Goal: Task Accomplishment & Management: Use online tool/utility

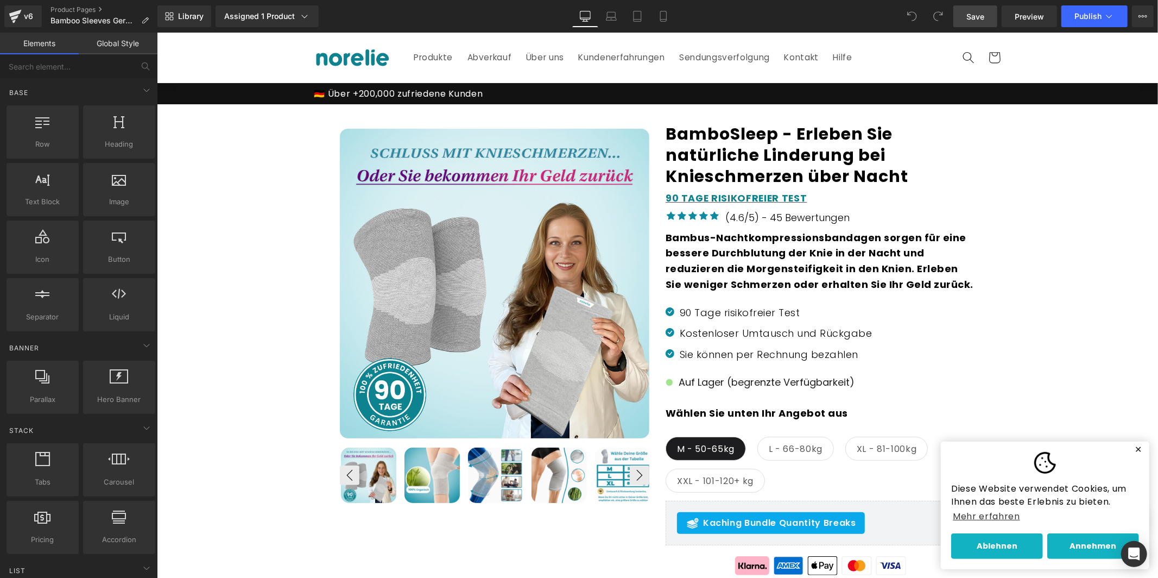
click at [981, 11] on span "Save" at bounding box center [976, 16] width 18 height 11
click at [654, 17] on icon at bounding box center [651, 16] width 11 height 11
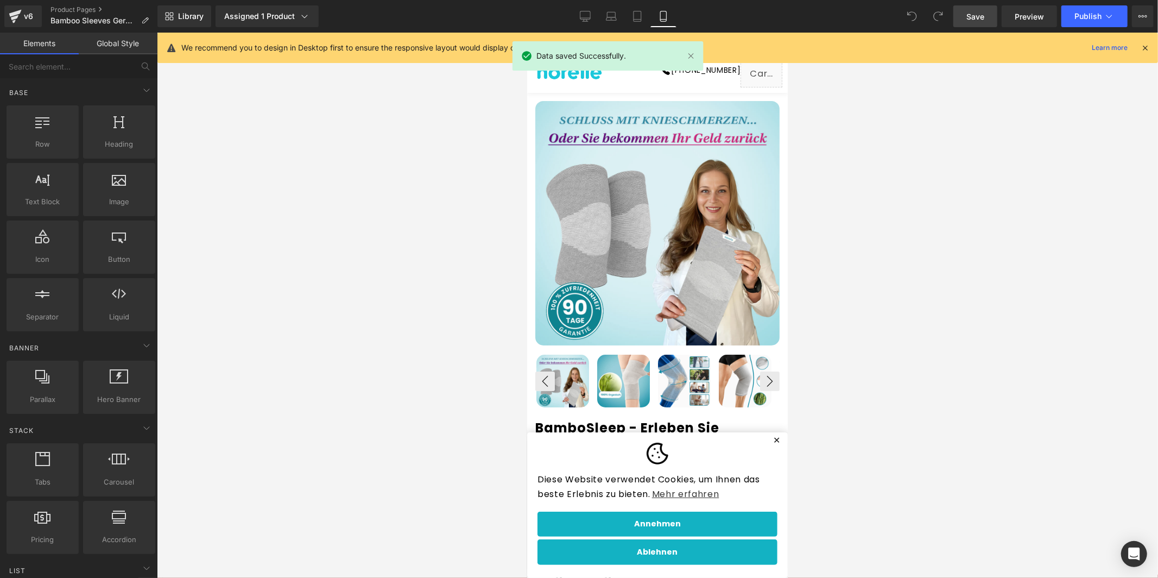
click at [527, 32] on div at bounding box center [527, 32] width 0 height 0
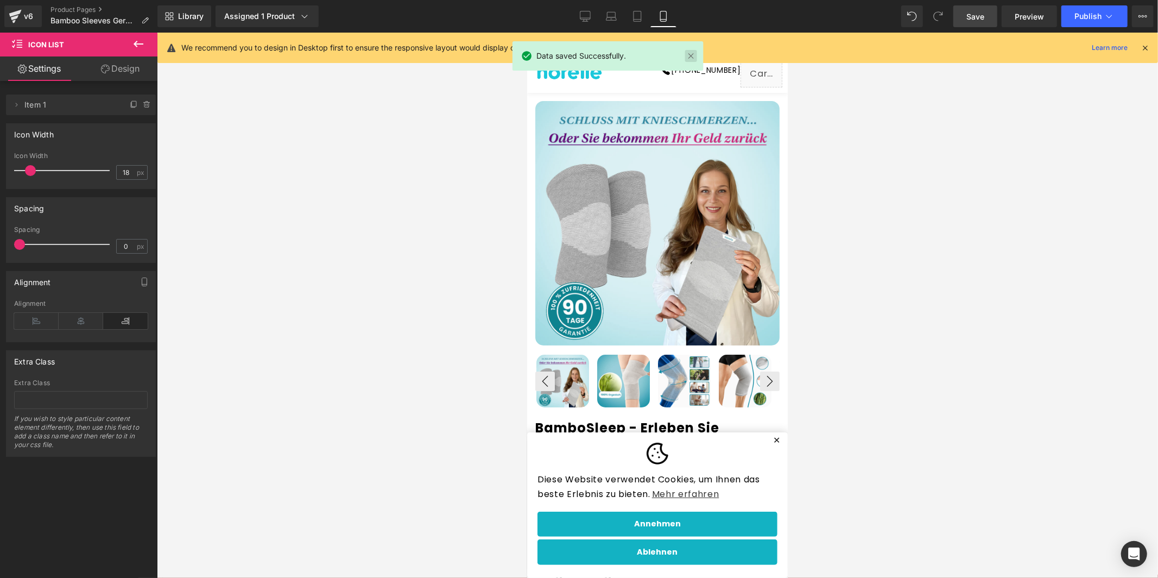
click at [693, 53] on link at bounding box center [691, 56] width 12 height 12
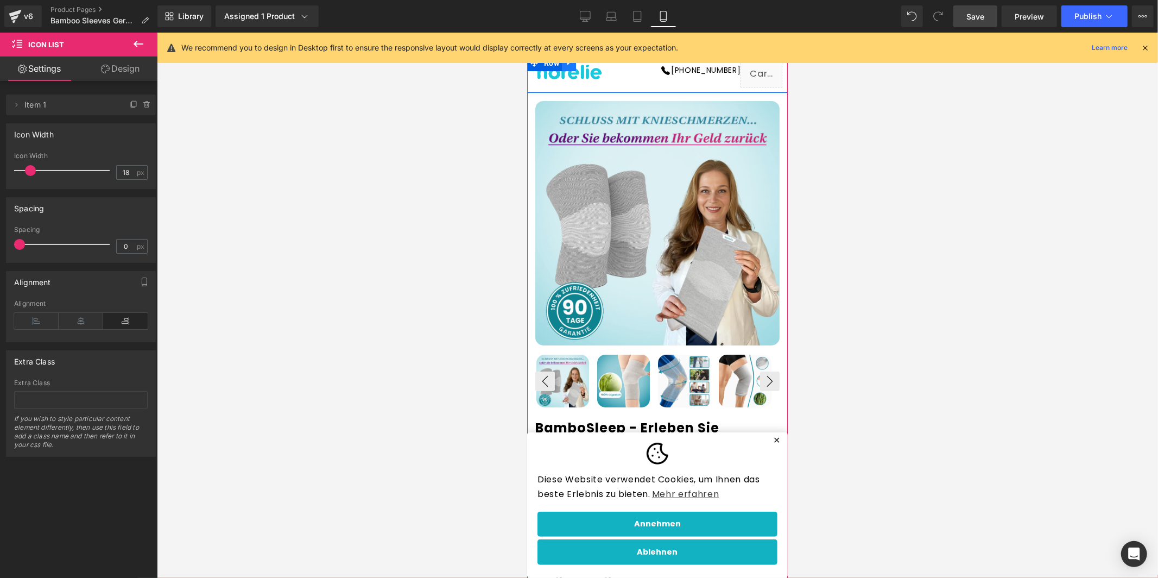
click at [570, 64] on icon at bounding box center [569, 63] width 8 height 8
click at [592, 67] on link at bounding box center [597, 62] width 14 height 16
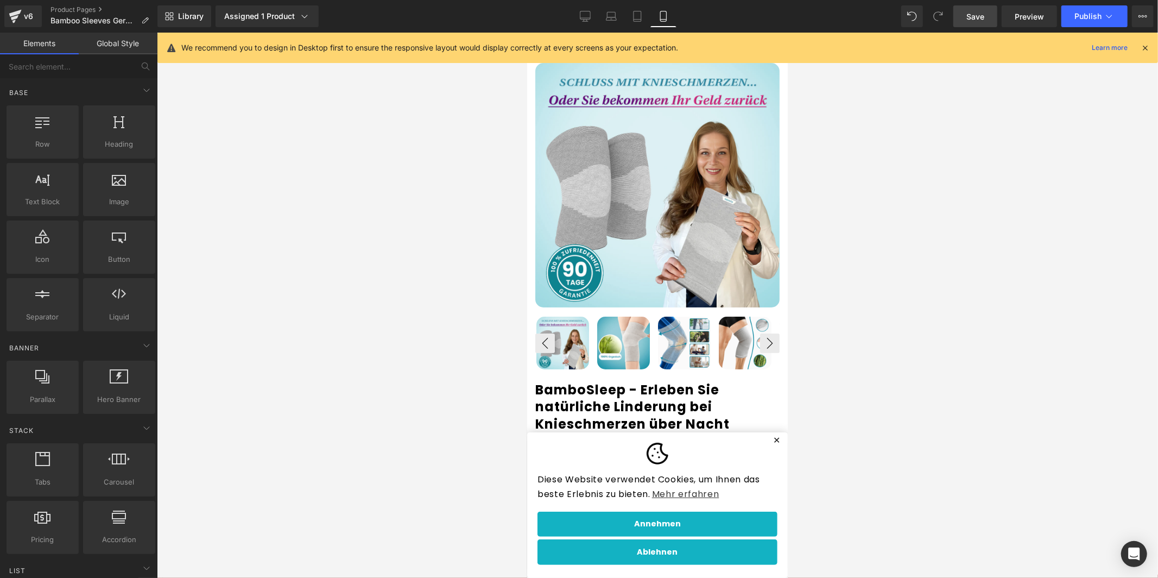
click at [1143, 54] on div "We recommend you to design in Desktop first to ensure the responsive layout wou…" at bounding box center [665, 47] width 968 height 13
click at [1148, 48] on icon at bounding box center [1145, 48] width 10 height 10
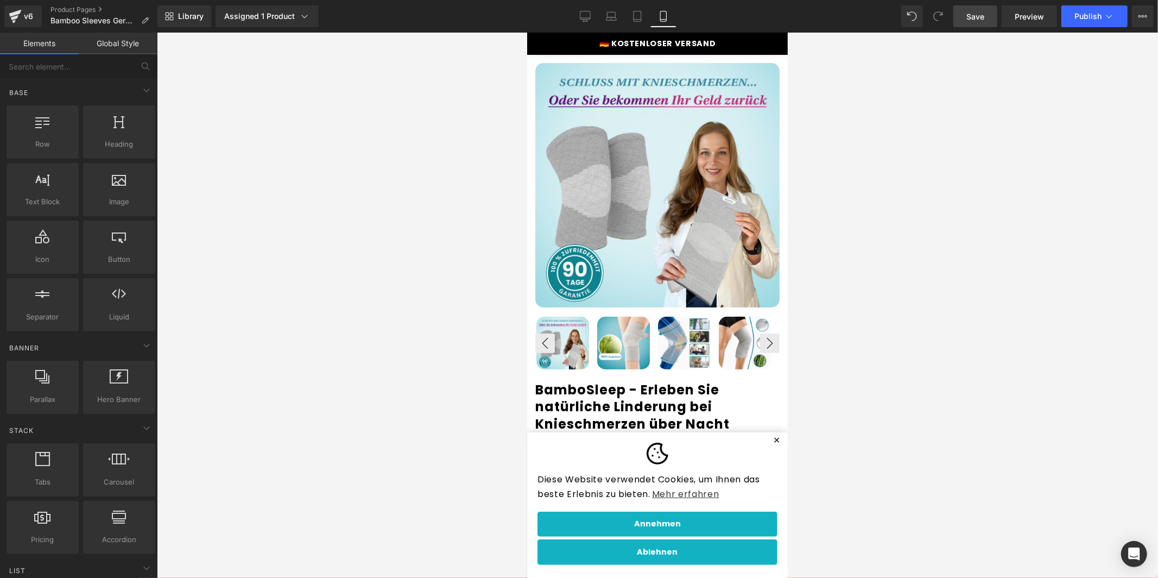
click at [976, 16] on span "Save" at bounding box center [976, 16] width 18 height 11
click at [1093, 14] on span "Publish" at bounding box center [1088, 16] width 27 height 9
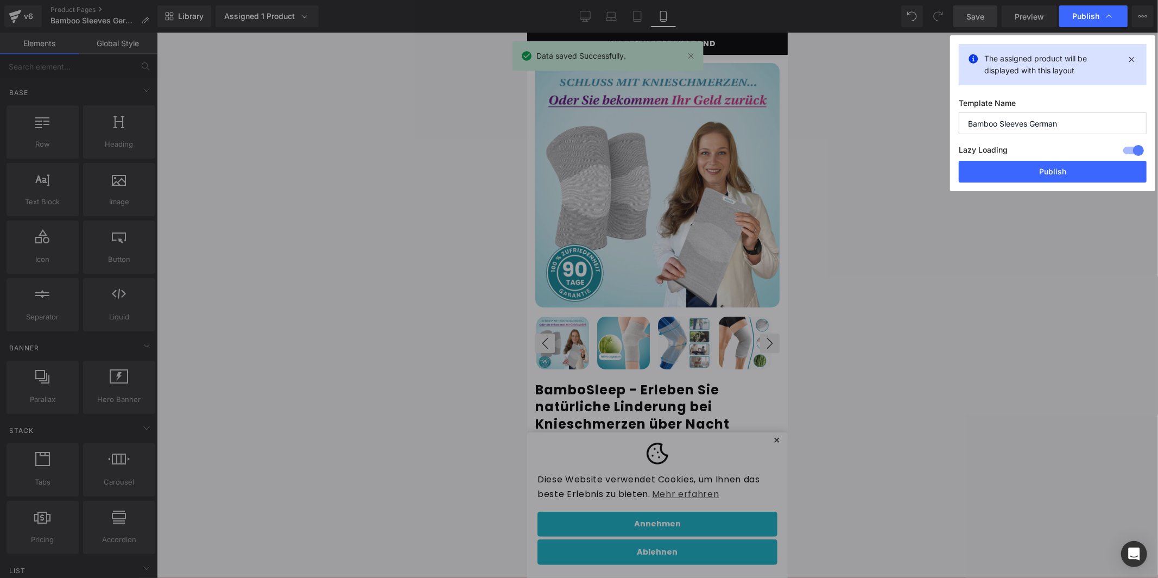
click at [1050, 175] on button "Publish" at bounding box center [1053, 172] width 188 height 22
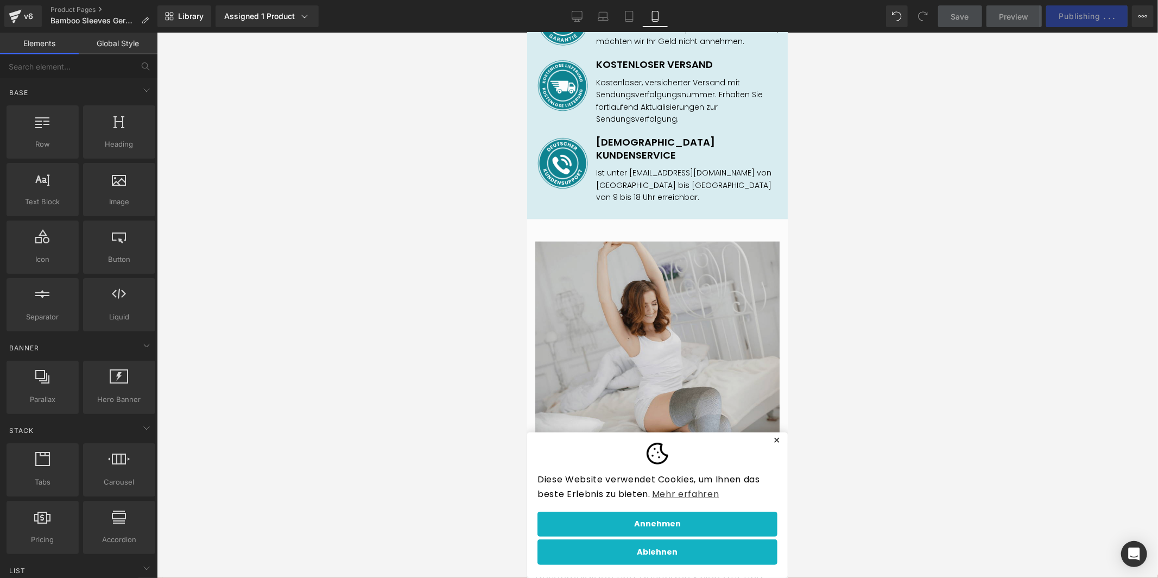
scroll to position [1528, 0]
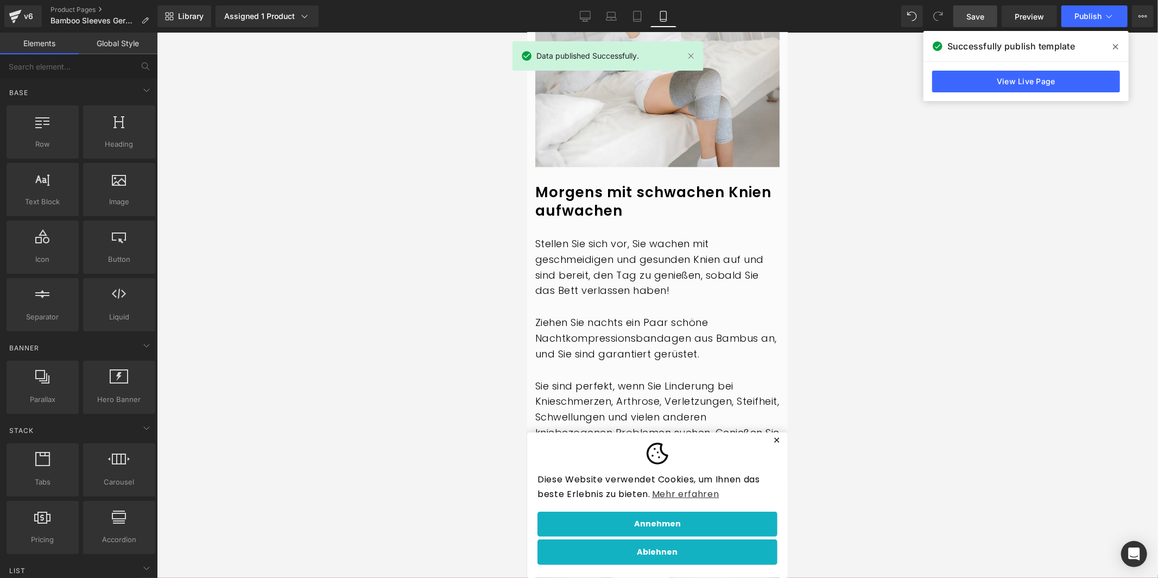
click at [989, 15] on link "Save" at bounding box center [976, 16] width 44 height 22
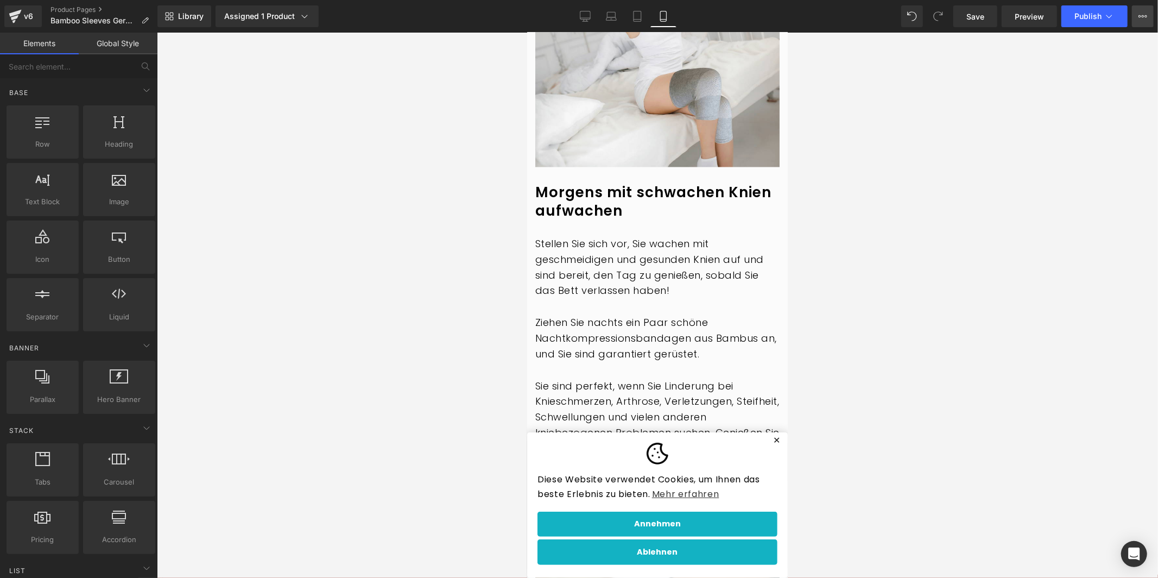
click at [1135, 21] on button "View Live Page View with current Template Save Template to Library Schedule Pub…" at bounding box center [1143, 16] width 22 height 22
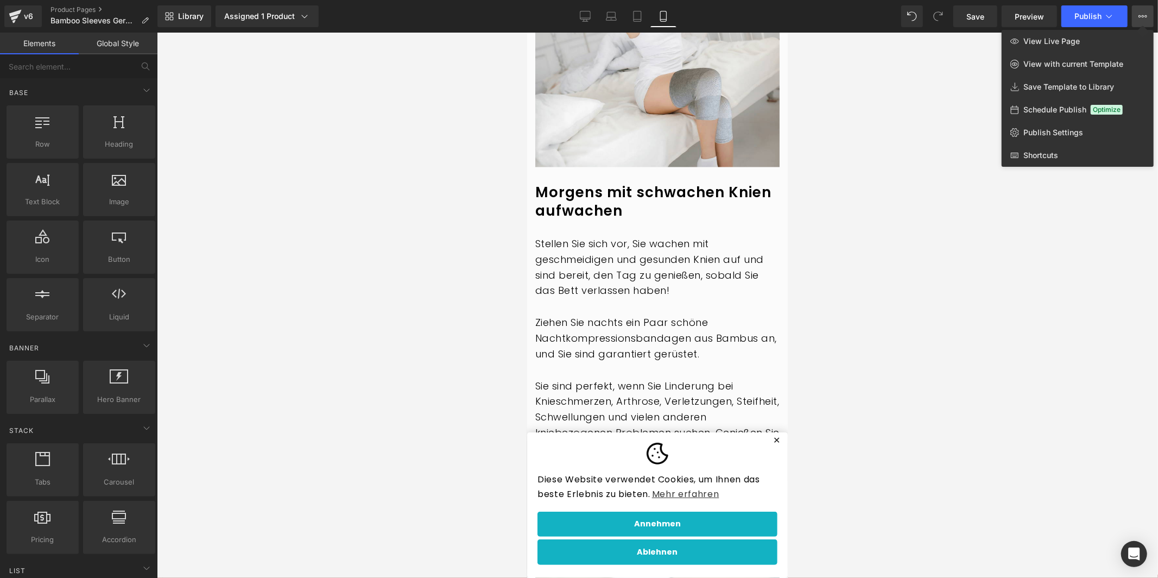
click at [1115, 83] on link "Save Template to Library" at bounding box center [1078, 86] width 152 height 23
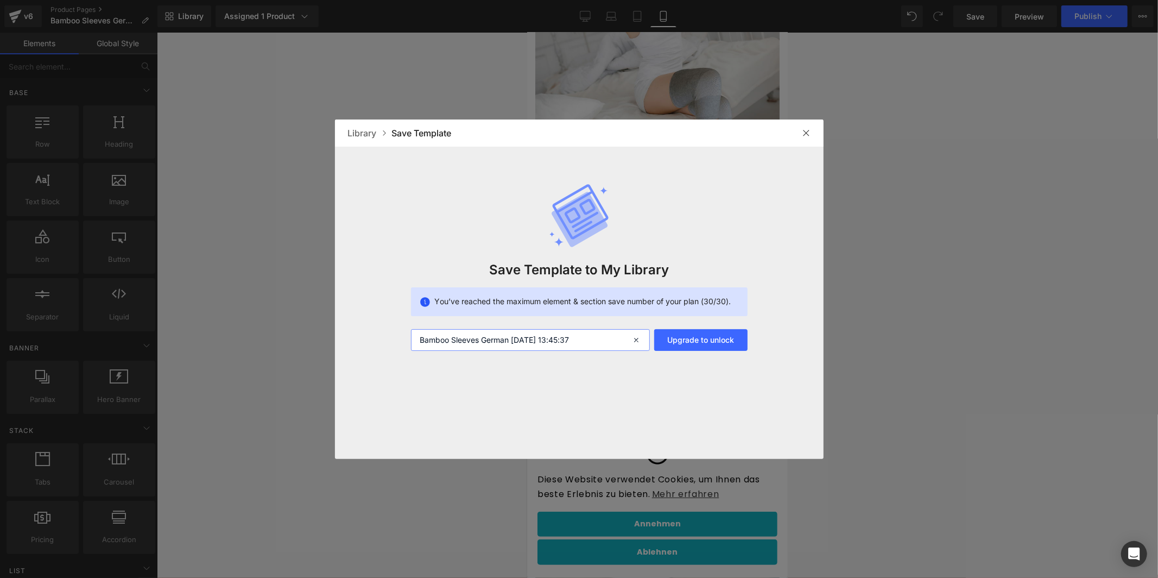
click at [495, 342] on input "Bamboo Sleeves German 2025-09-03 13:45:37" at bounding box center [530, 340] width 239 height 22
click at [495, 341] on input "Bamboo Sleeves German 2025-09-03 13:45:37" at bounding box center [530, 340] width 239 height 22
click at [602, 337] on input "Bamboo Sleeves German 2025-09-03 13:45:37" at bounding box center [530, 340] width 239 height 22
click at [803, 127] on div at bounding box center [806, 132] width 17 height 17
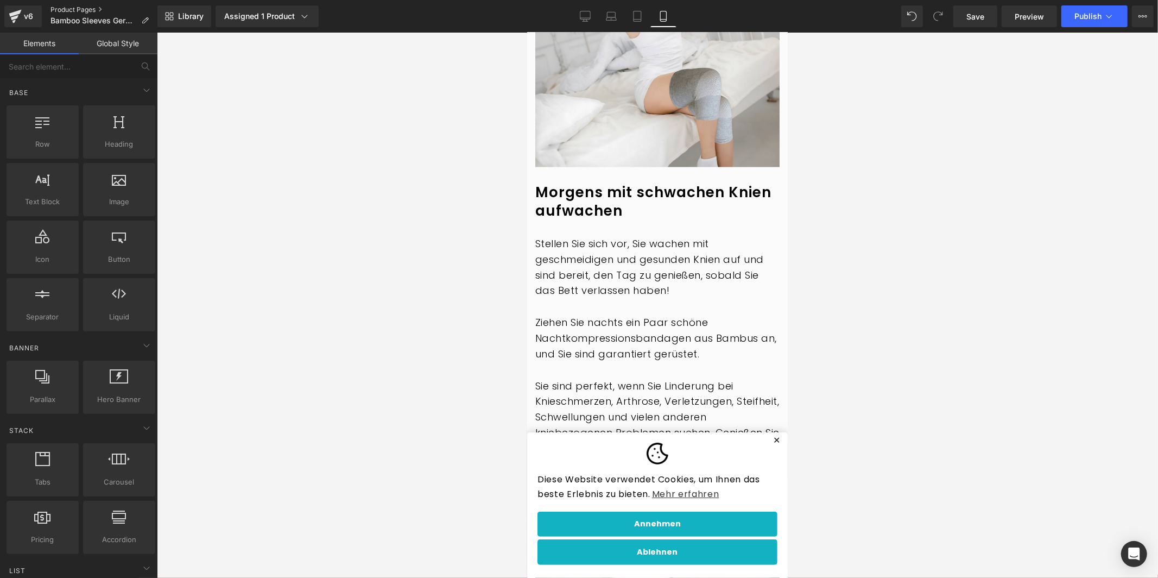
click at [153, 11] on link "Product Pages" at bounding box center [104, 9] width 107 height 9
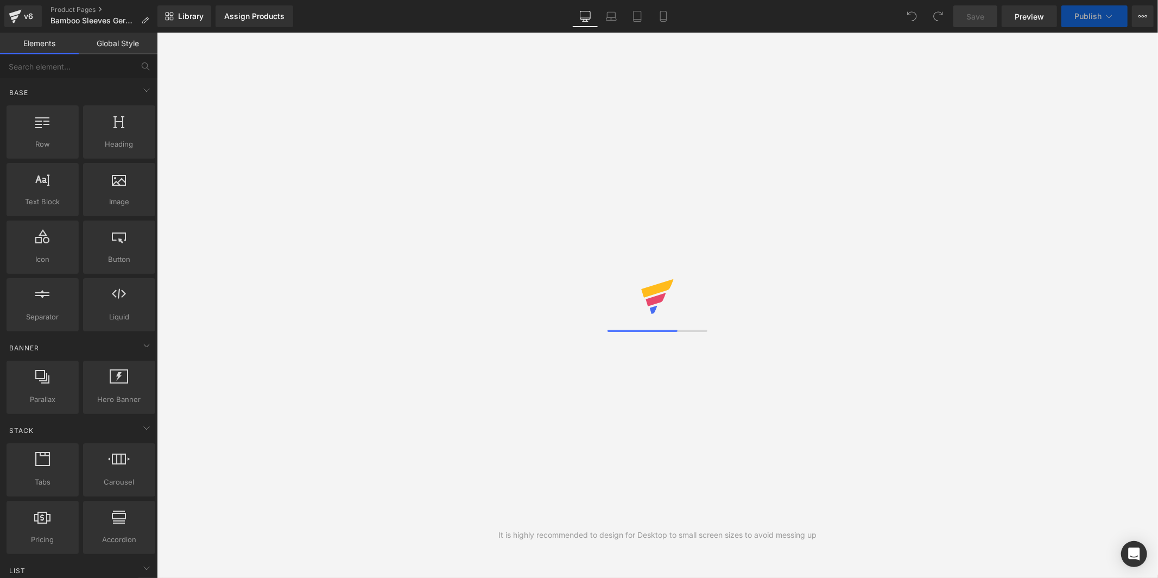
click at [194, 21] on span "Library" at bounding box center [191, 16] width 26 height 10
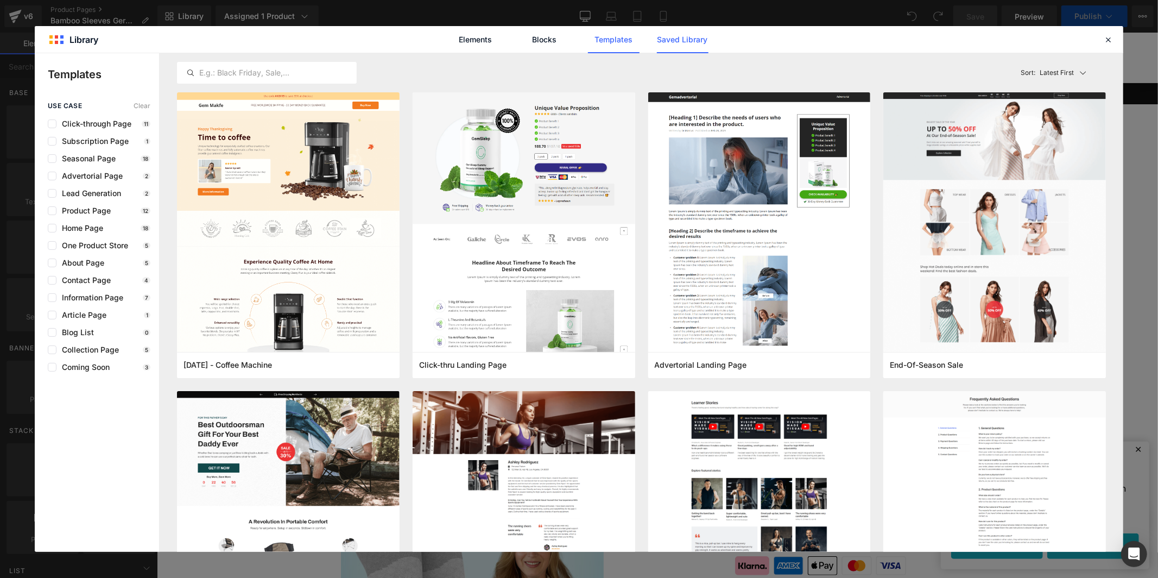
click at [0, 0] on link "Saved Library" at bounding box center [0, 0] width 0 height 0
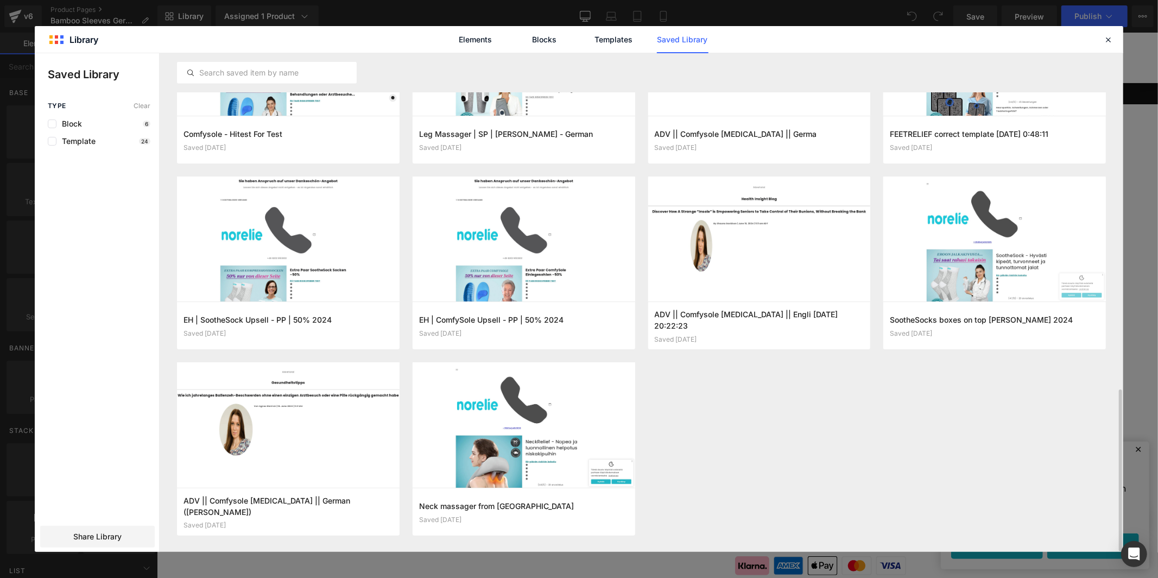
scroll to position [1032, 0]
click at [380, 514] on icon "button" at bounding box center [384, 511] width 9 height 9
click at [380, 514] on div at bounding box center [579, 302] width 1089 height 498
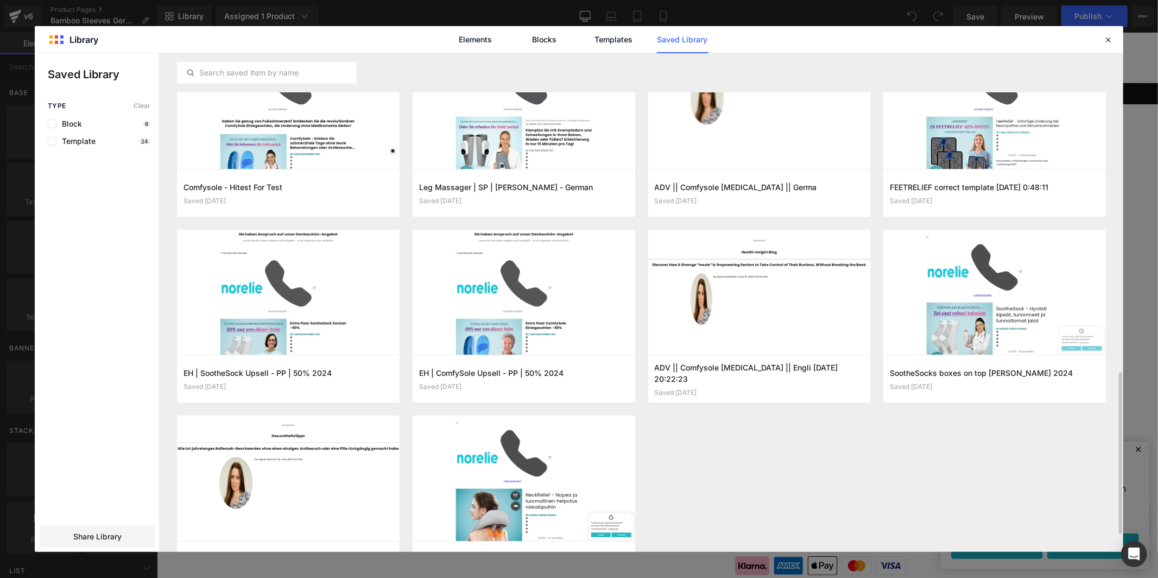
scroll to position [687, 0]
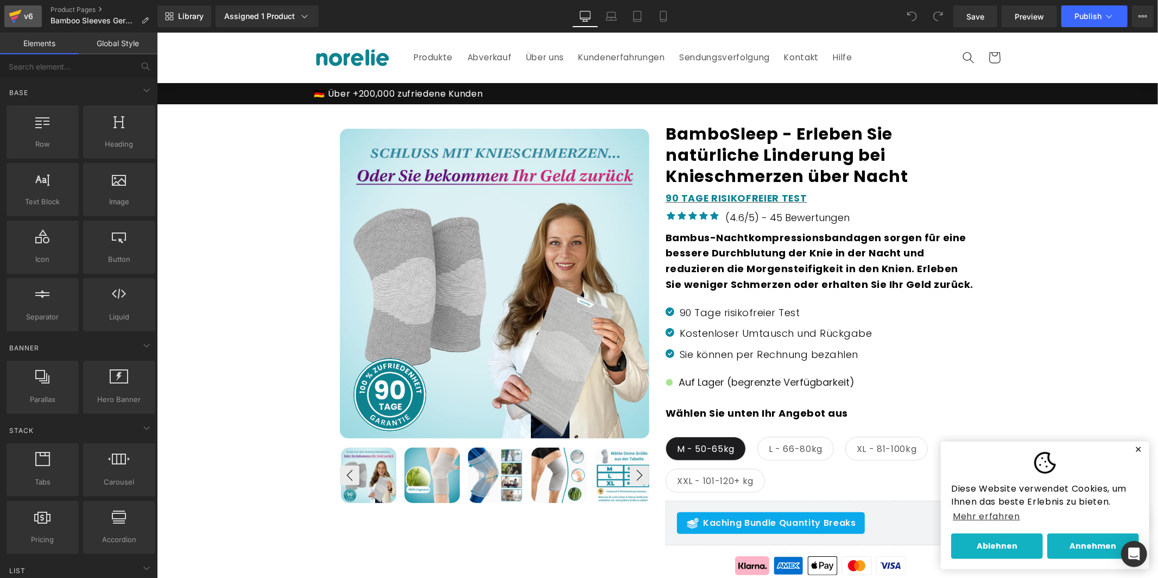
click at [12, 13] on icon at bounding box center [15, 13] width 12 height 7
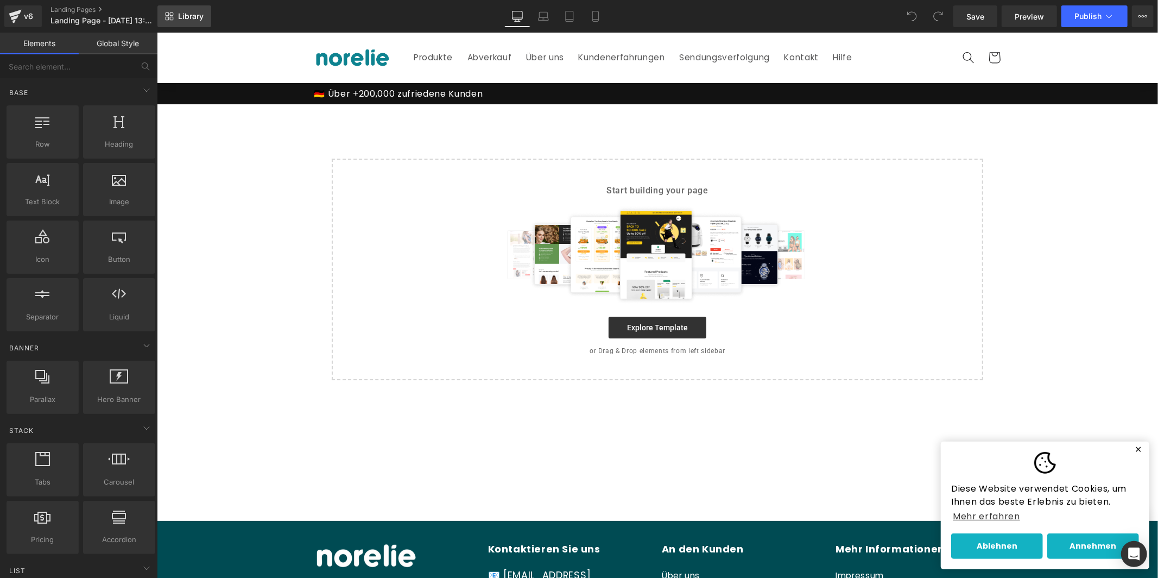
click at [197, 8] on link "Library" at bounding box center [184, 16] width 54 height 22
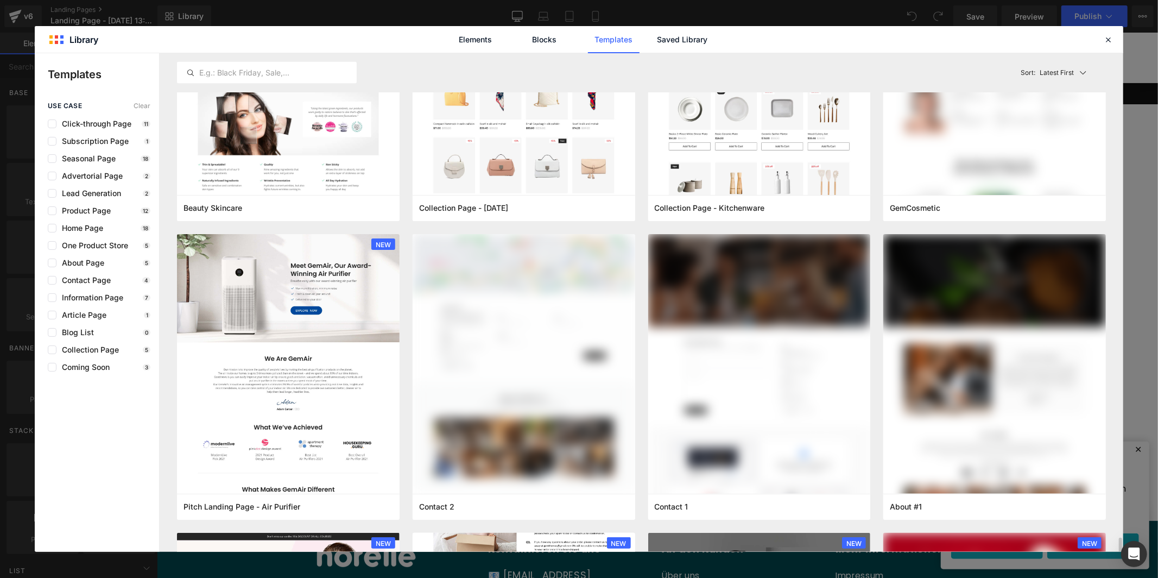
scroll to position [1717, 0]
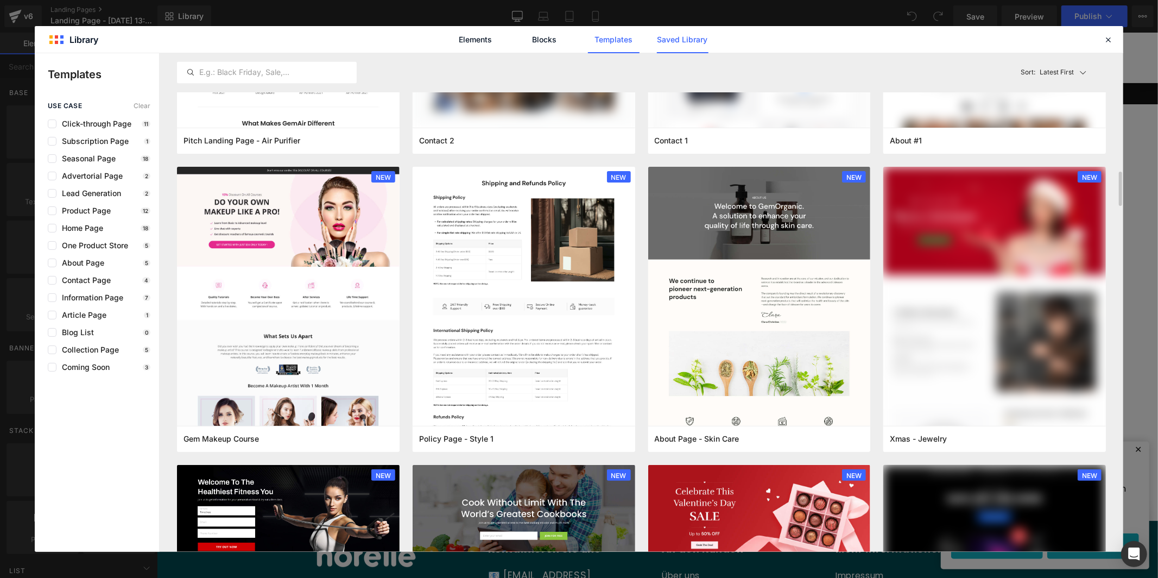
click at [687, 43] on link "Saved Library" at bounding box center [683, 39] width 52 height 27
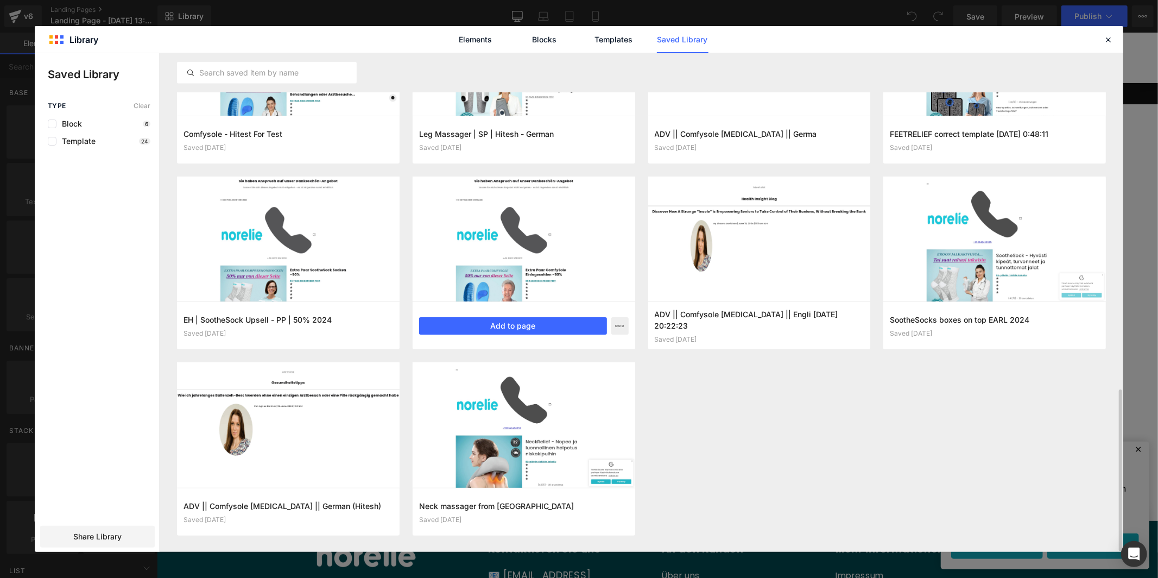
scroll to position [1032, 0]
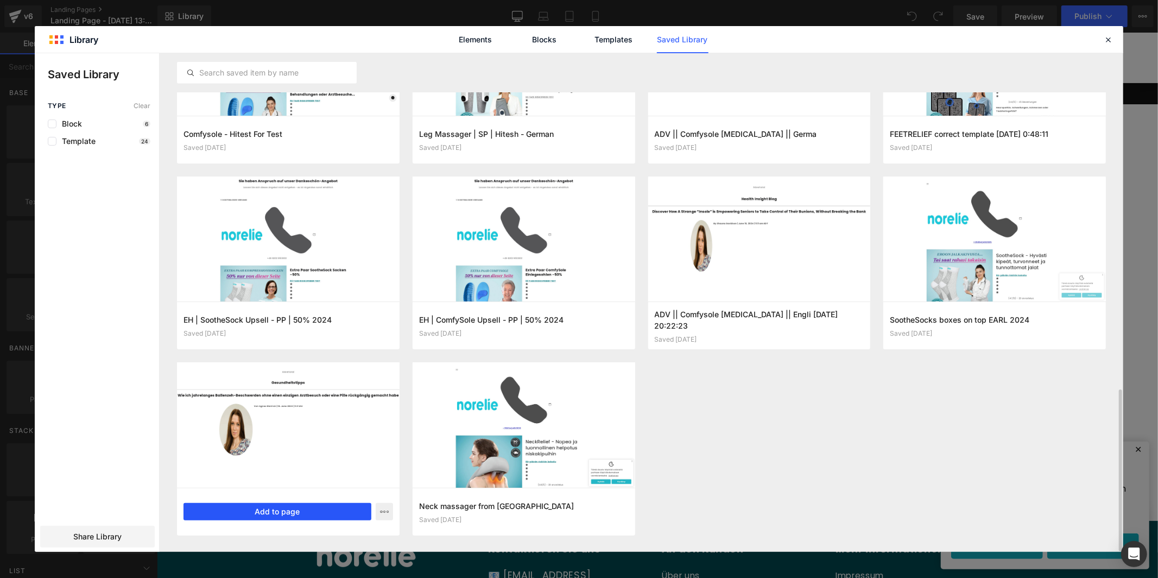
click at [289, 513] on button "Add to page" at bounding box center [278, 511] width 188 height 17
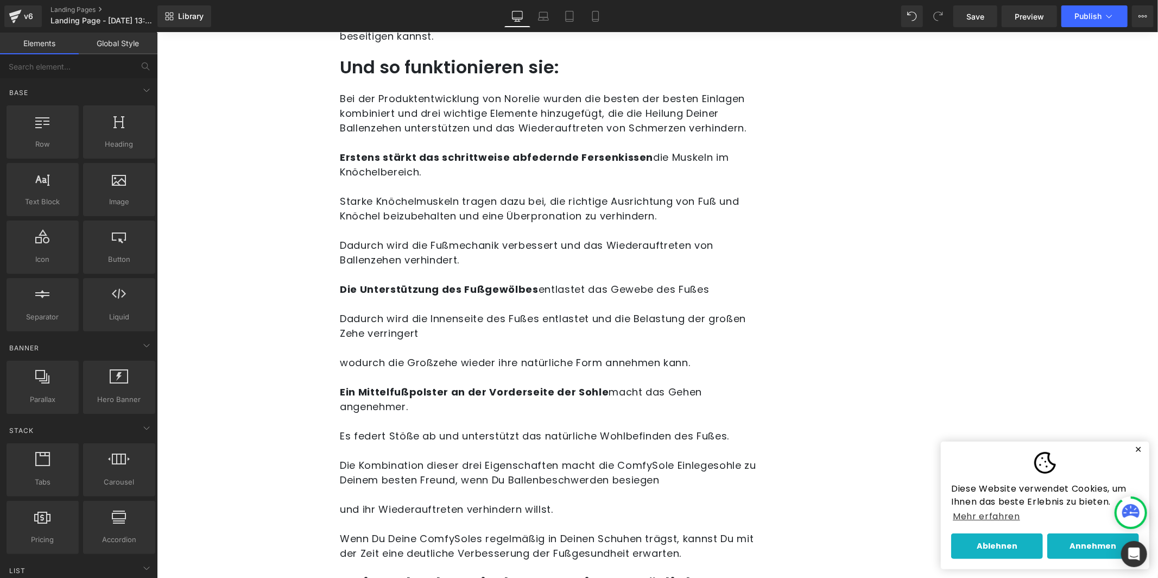
scroll to position [3365, 0]
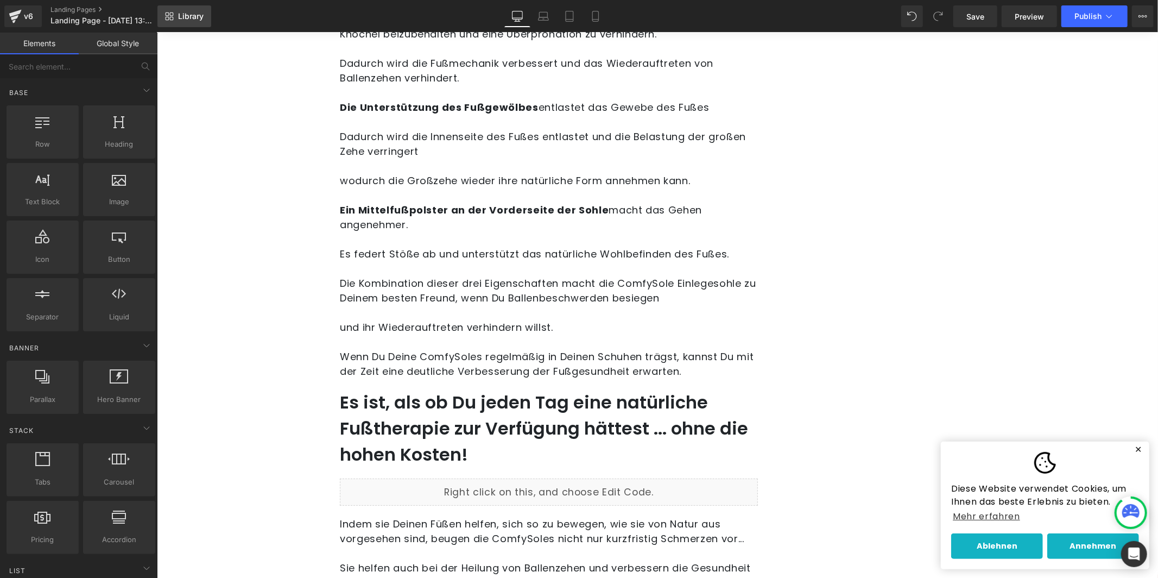
click at [178, 20] on span "Library" at bounding box center [191, 16] width 26 height 10
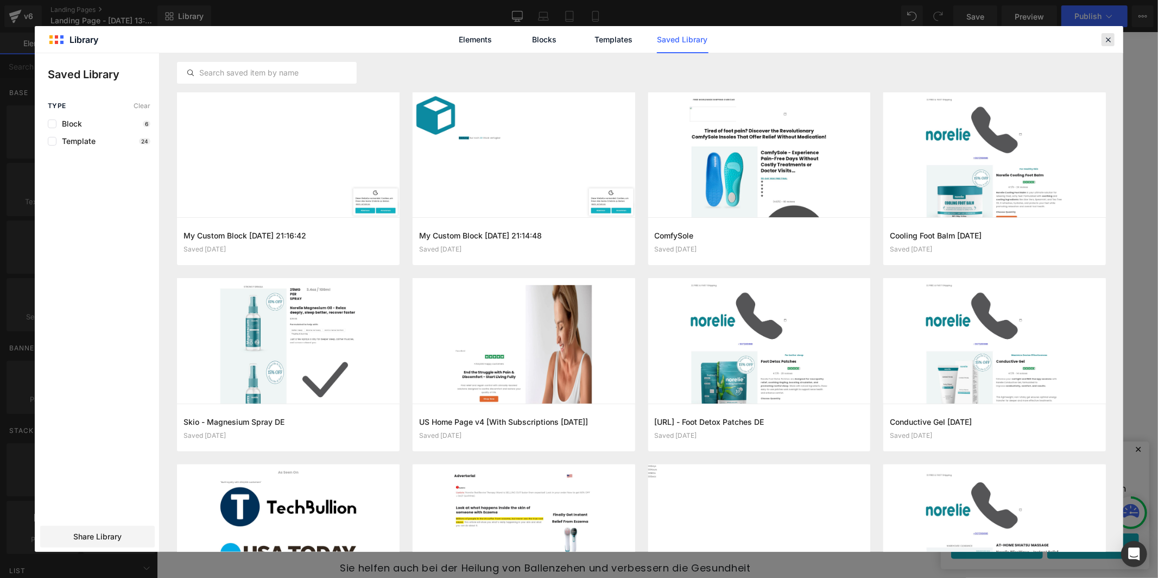
click at [1109, 41] on icon at bounding box center [1108, 40] width 10 height 10
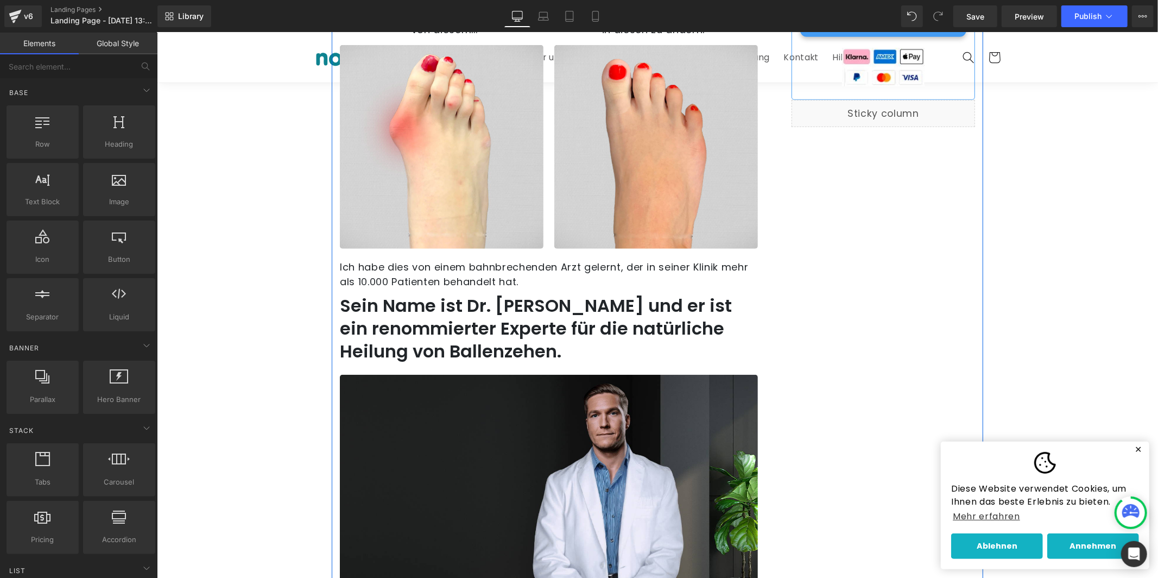
scroll to position [0, 0]
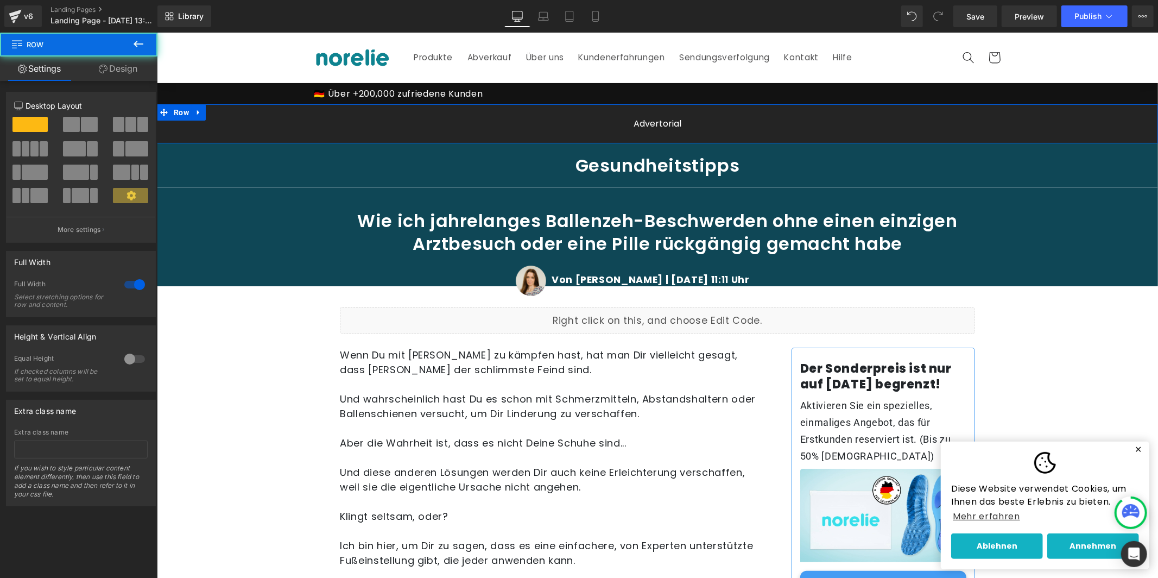
click at [224, 127] on div "Advertorial Text Block Row" at bounding box center [656, 123] width 1001 height 22
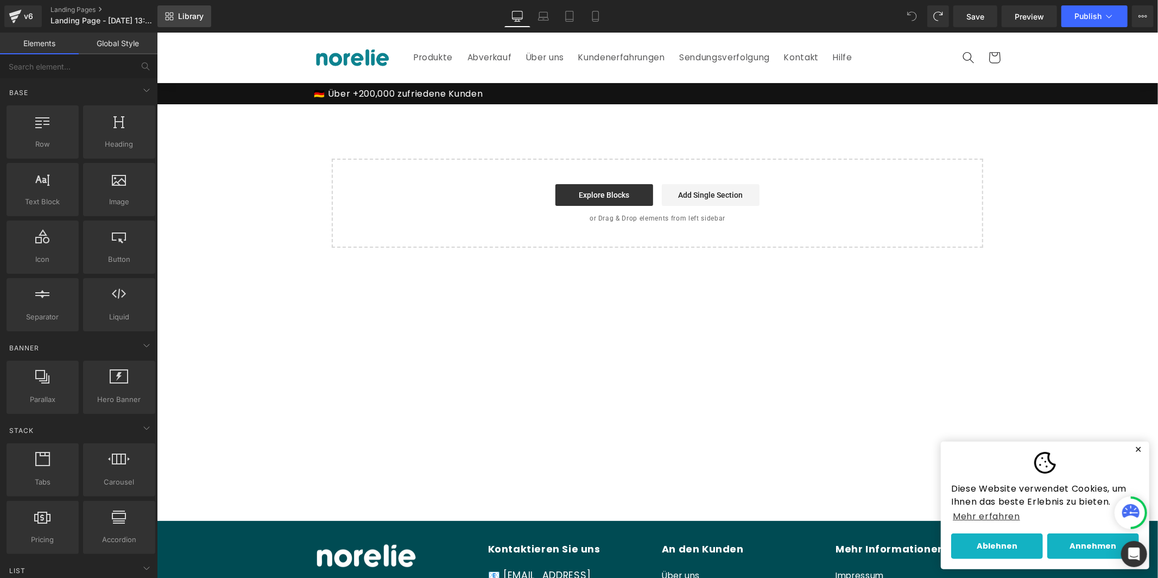
click at [197, 16] on span "Library" at bounding box center [191, 16] width 26 height 10
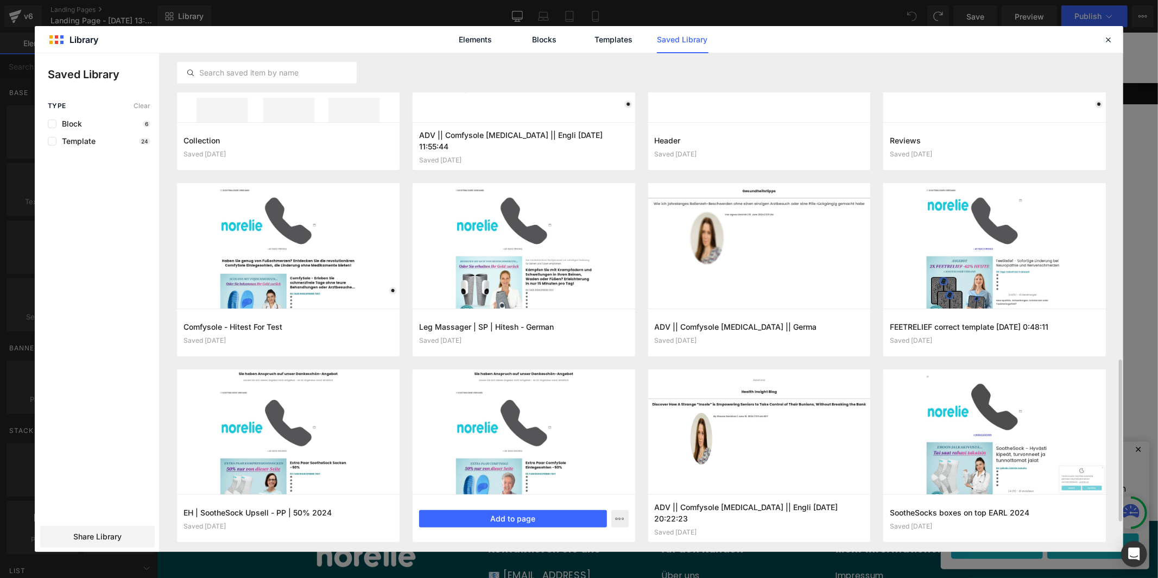
scroll to position [864, 0]
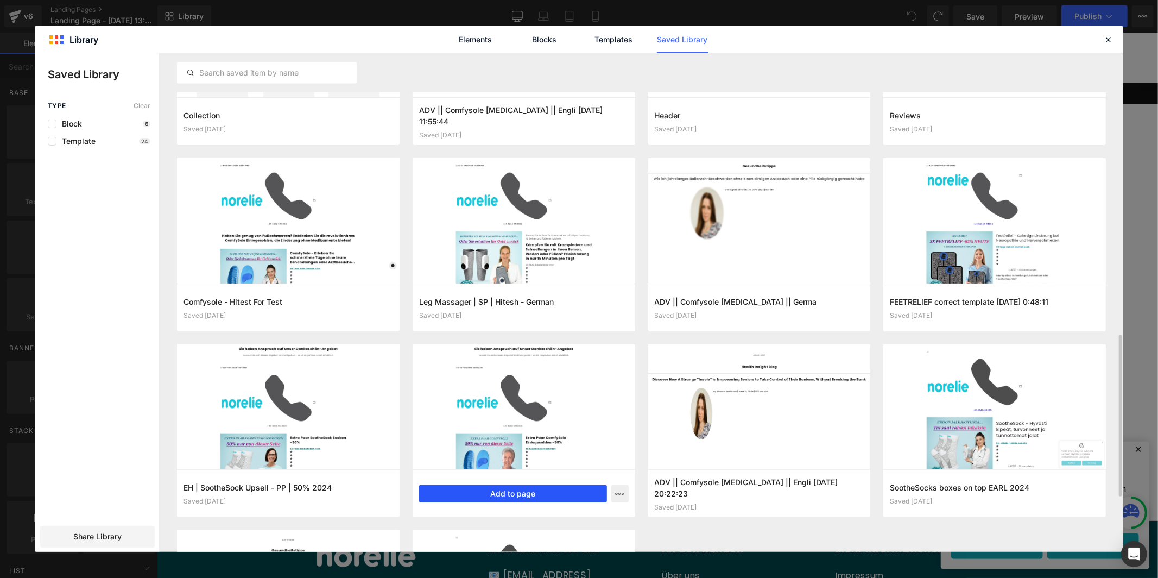
click at [582, 490] on button "Add to page" at bounding box center [513, 493] width 188 height 17
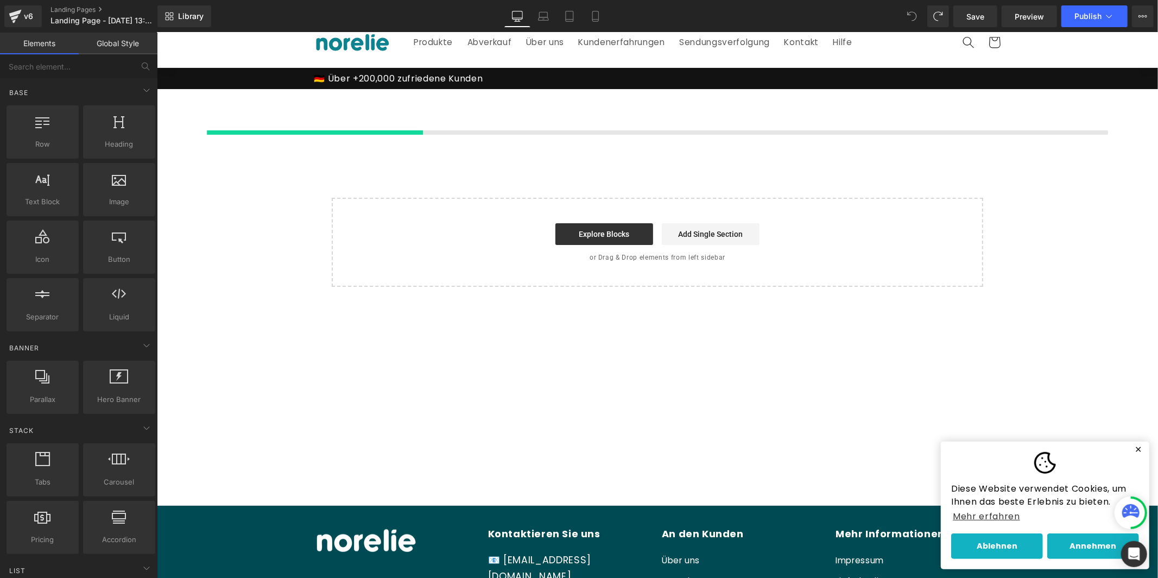
scroll to position [17, 0]
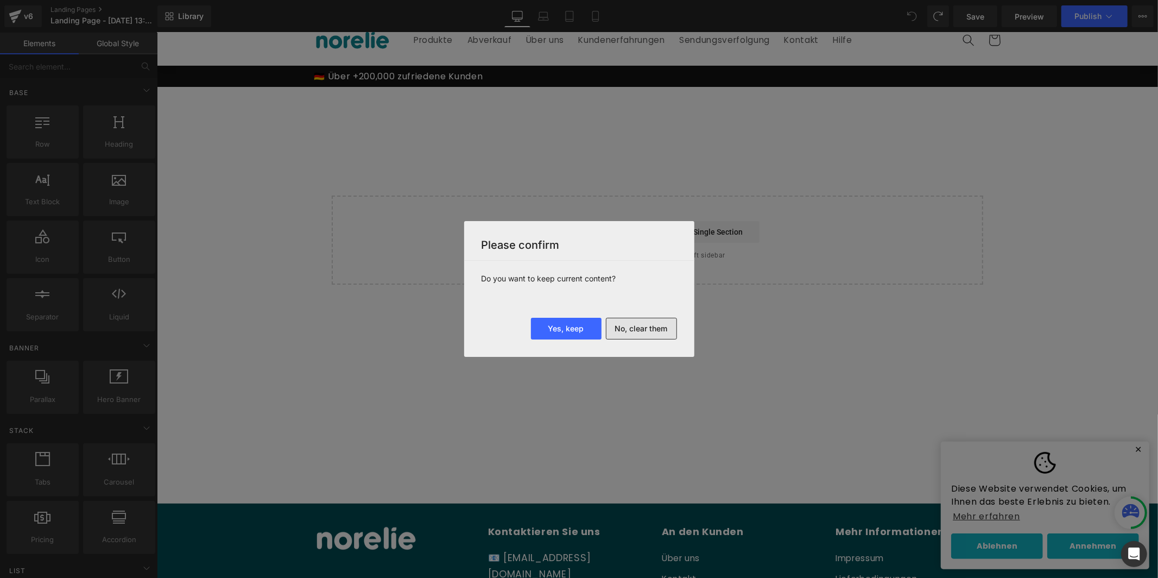
click at [640, 326] on button "No, clear them" at bounding box center [641, 329] width 71 height 22
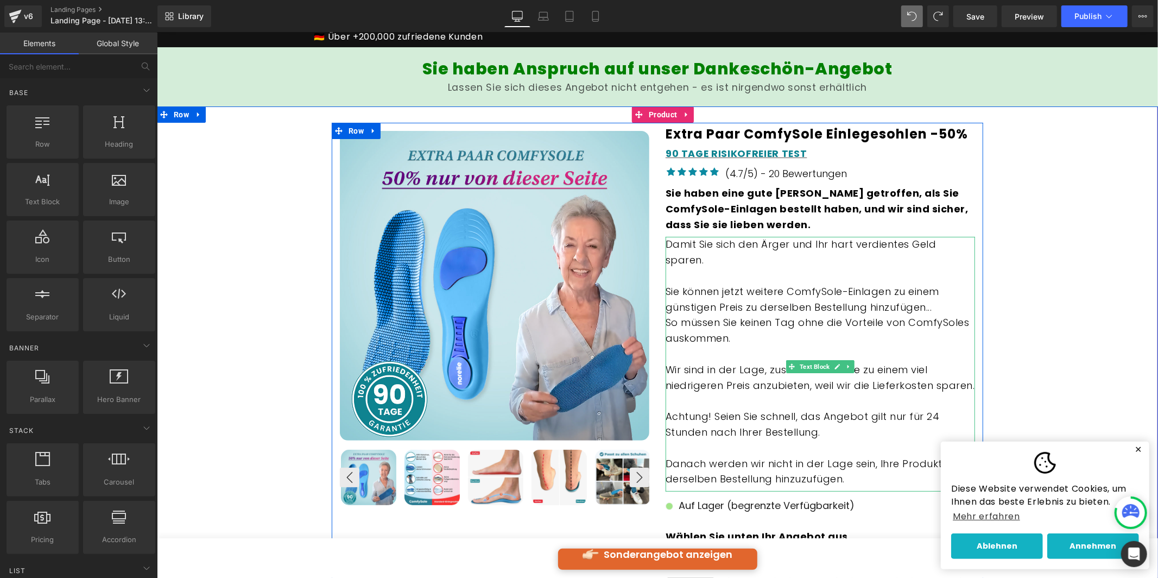
scroll to position [0, 0]
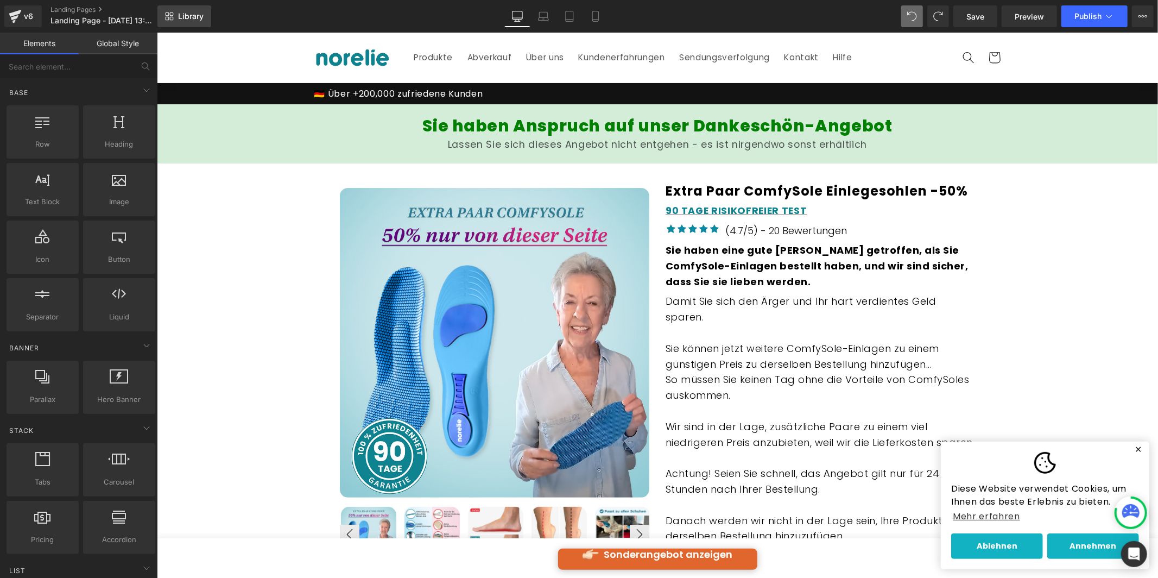
click at [197, 10] on link "Library" at bounding box center [184, 16] width 54 height 22
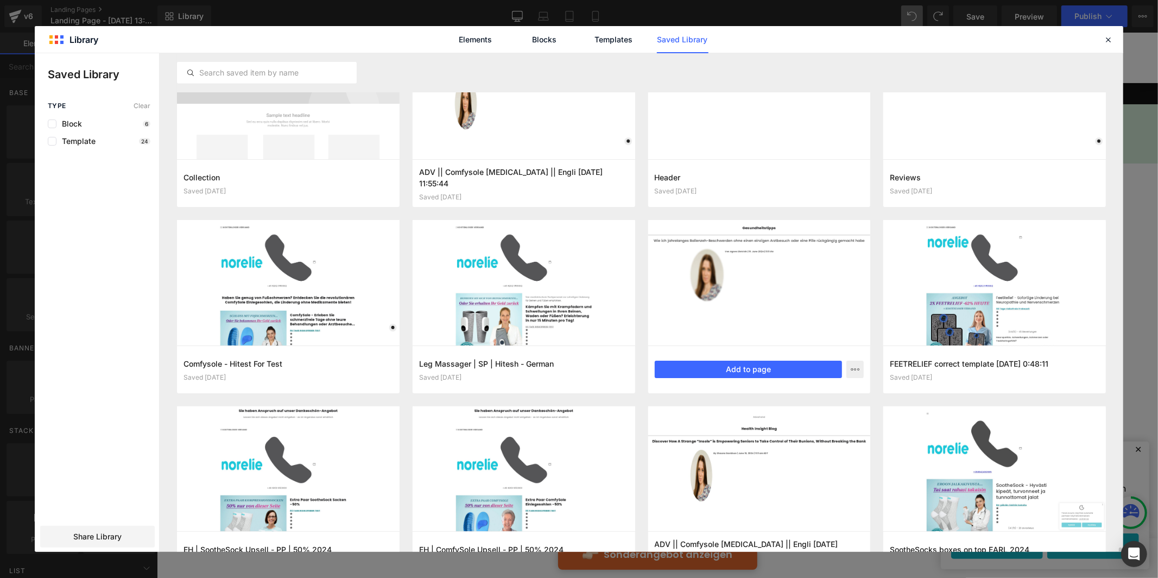
scroll to position [1032, 0]
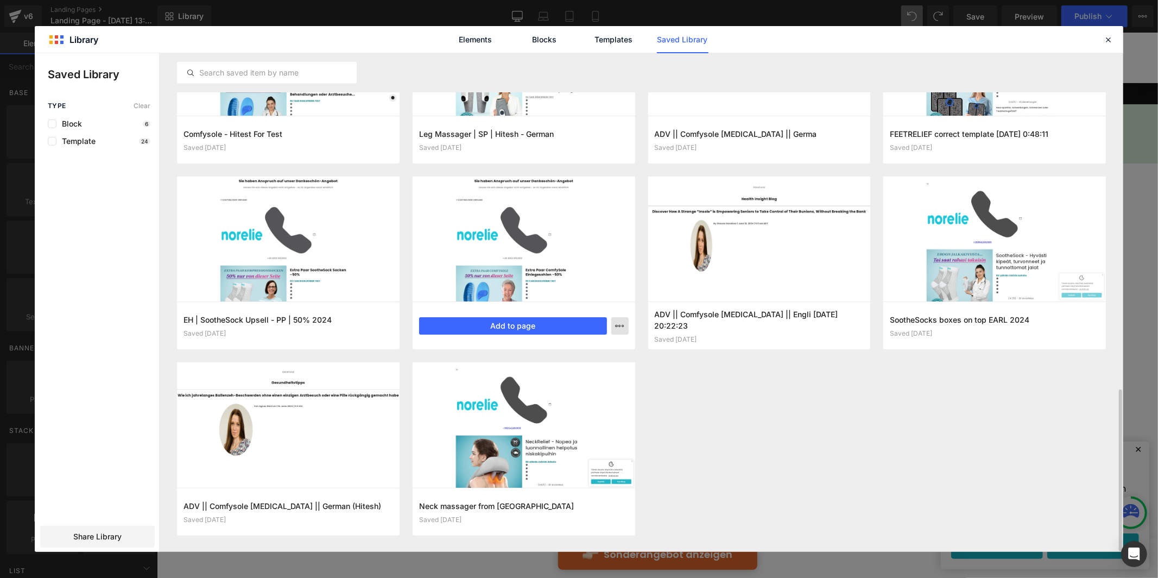
click at [0, 0] on icon "button" at bounding box center [0, 0] width 0 height 0
drag, startPoint x: 610, startPoint y: 373, endPoint x: 628, endPoint y: 375, distance: 17.5
click at [0, 0] on div "Delete" at bounding box center [0, 0] width 0 height 0
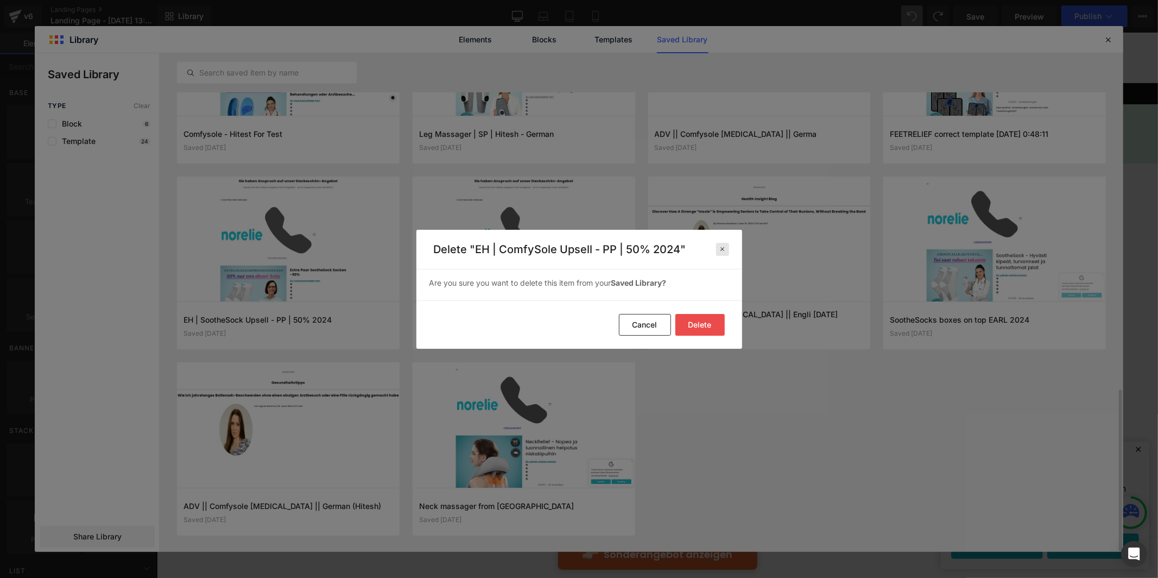
click at [720, 254] on div at bounding box center [722, 249] width 13 height 13
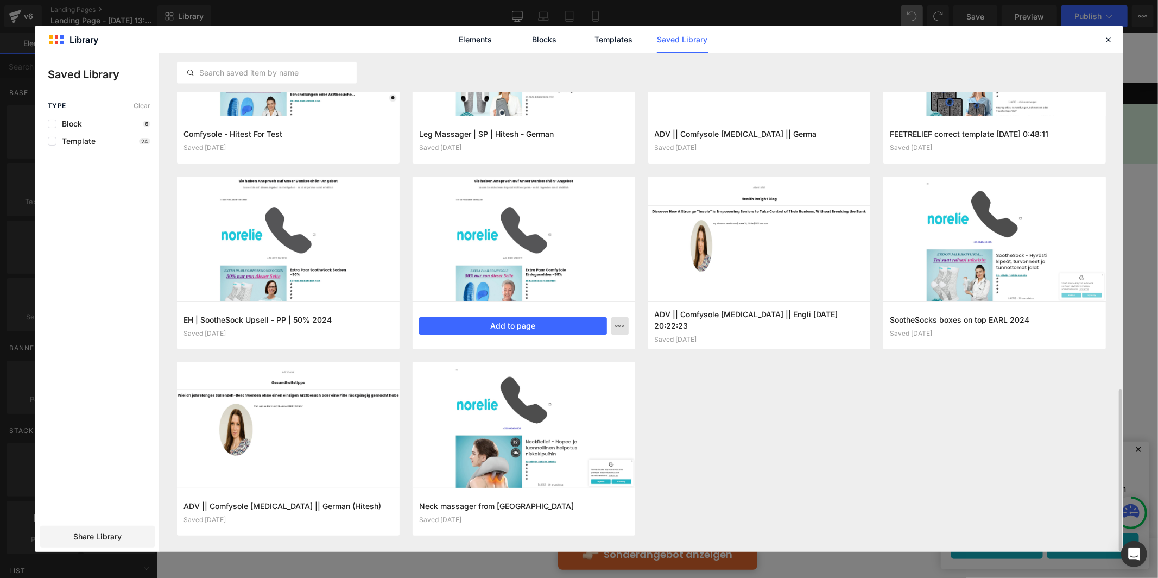
click at [87, 123] on div "Block 6" at bounding box center [99, 123] width 103 height 9
click at [56, 123] on span "Block" at bounding box center [69, 123] width 26 height 9
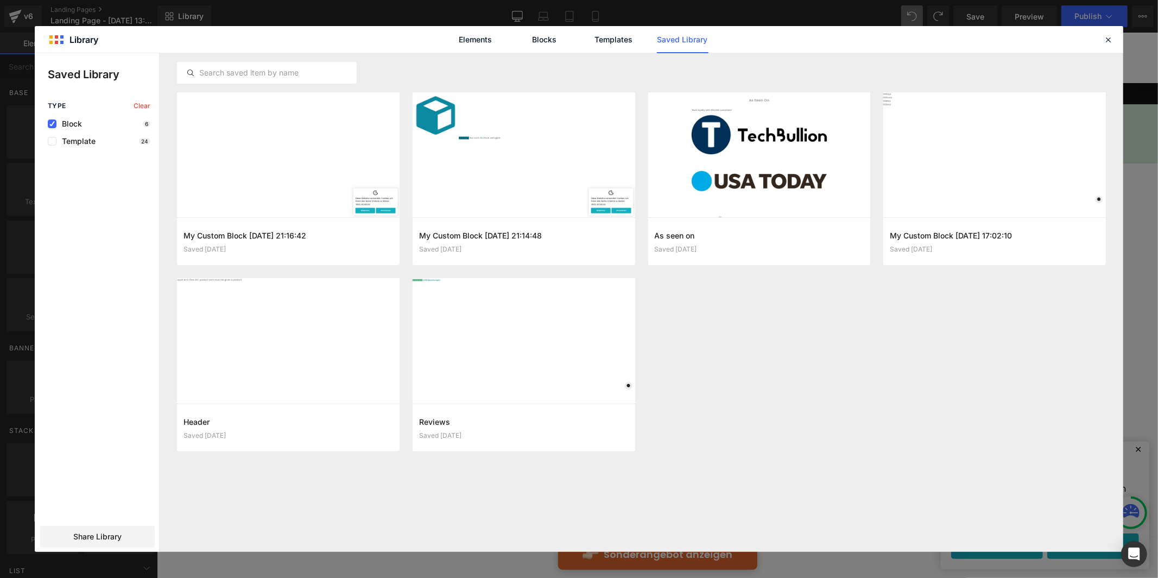
click at [134, 103] on span "Clear" at bounding box center [142, 106] width 17 height 8
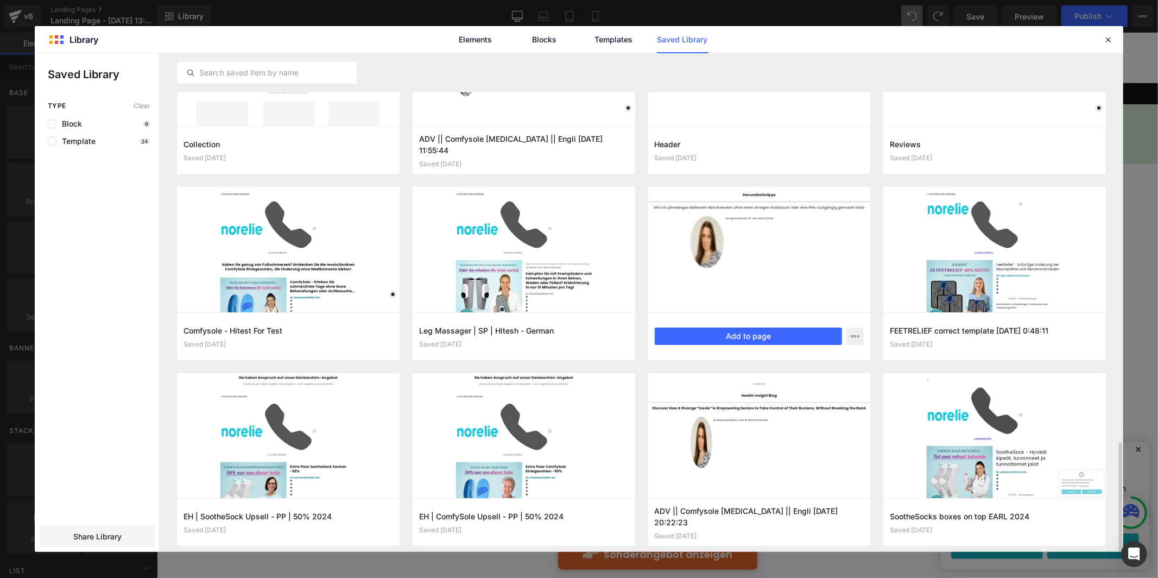
scroll to position [1032, 0]
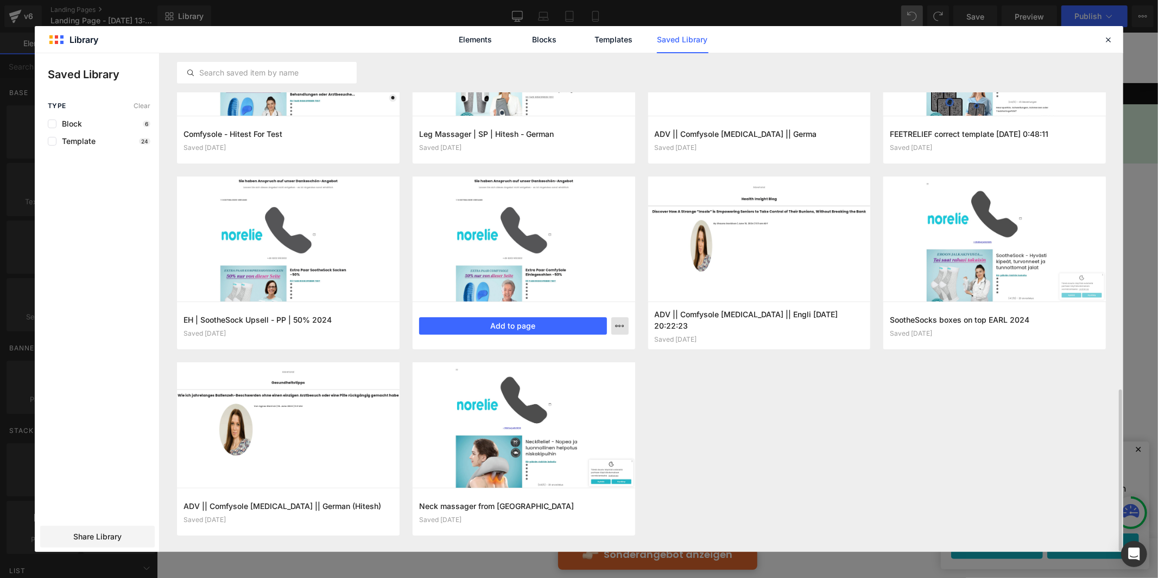
click at [627, 325] on button "button" at bounding box center [619, 325] width 17 height 17
click at [594, 367] on div "Delete" at bounding box center [567, 373] width 124 height 23
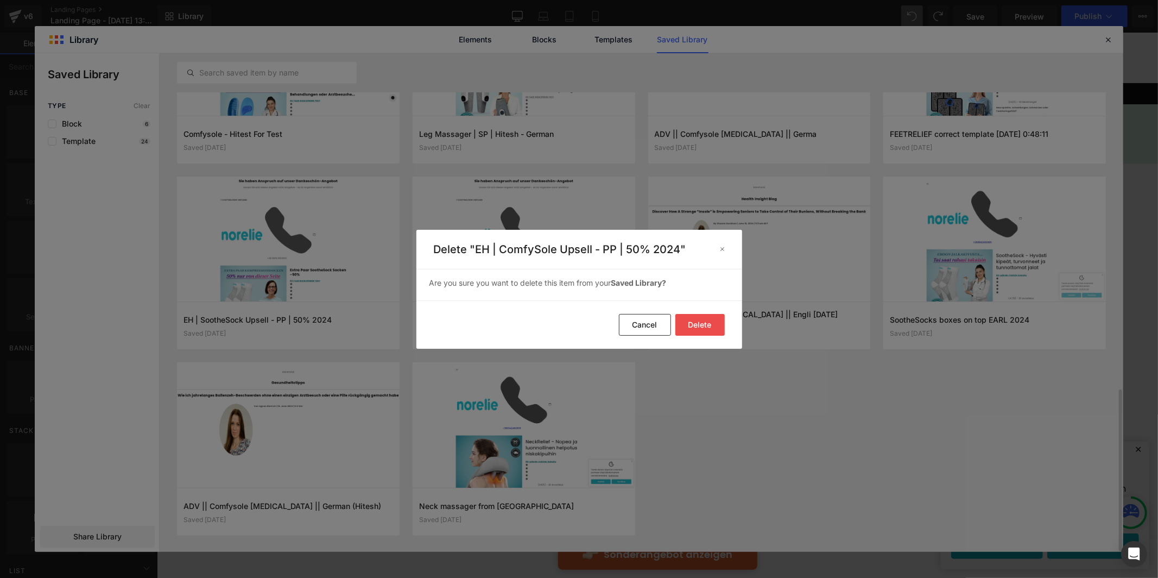
click at [0, 0] on button "Delete" at bounding box center [0, 0] width 0 height 0
